Goal: Navigation & Orientation: Understand site structure

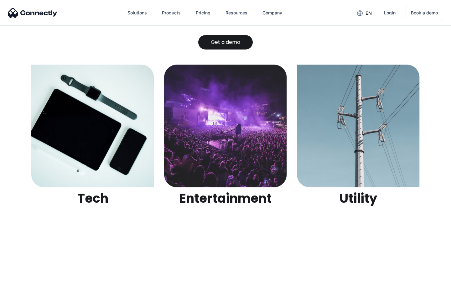
scroll to position [1976, 0]
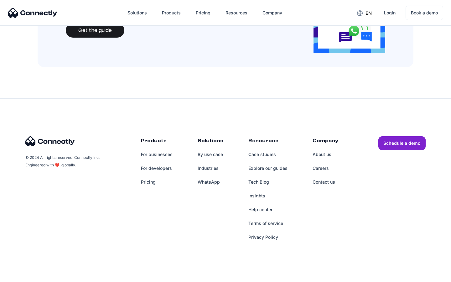
scroll to position [681, 0]
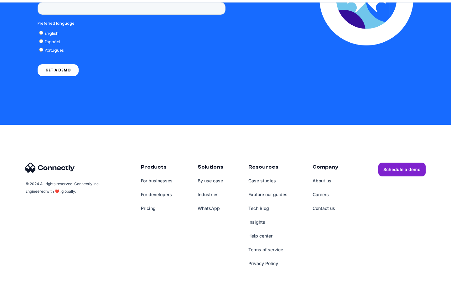
scroll to position [1280, 0]
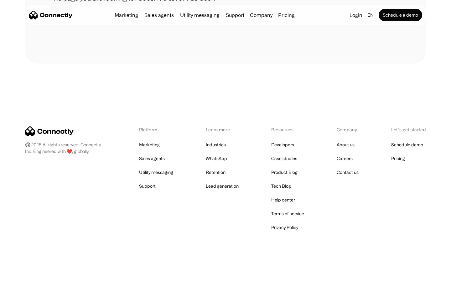
scroll to position [114, 0]
